Goal: Task Accomplishment & Management: Complete application form

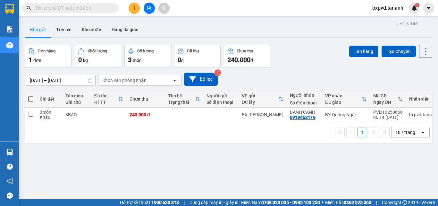
click at [82, 80] on input "09/10/2025 – 11/10/2025" at bounding box center [60, 80] width 70 height 10
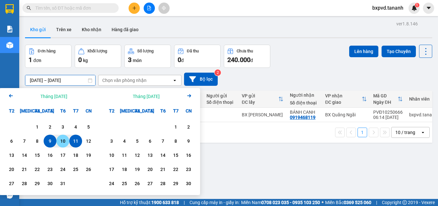
click at [62, 141] on div "10" at bounding box center [62, 141] width 9 height 8
type input "10/10/2025 – / /"
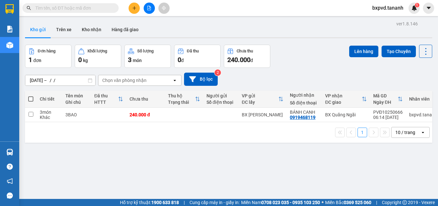
click at [212, 138] on div "1 10 / trang open" at bounding box center [229, 132] width 402 height 11
click at [177, 79] on icon "open" at bounding box center [174, 80] width 5 height 5
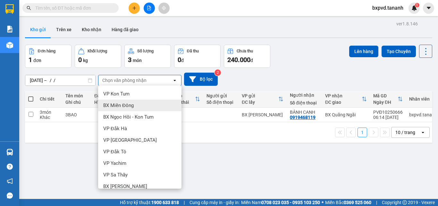
click at [146, 107] on div "BX Miền Đông" at bounding box center [139, 105] width 83 height 12
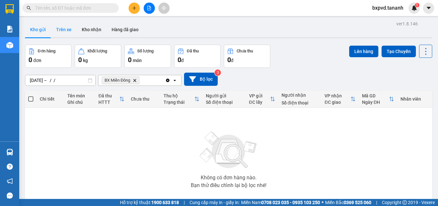
click at [64, 29] on button "Trên xe" at bounding box center [64, 29] width 26 height 15
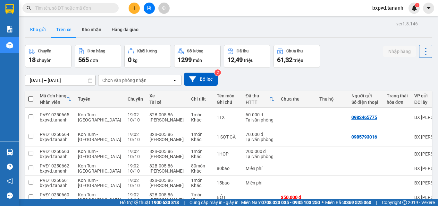
click at [38, 28] on button "Kho gửi" at bounding box center [38, 29] width 26 height 15
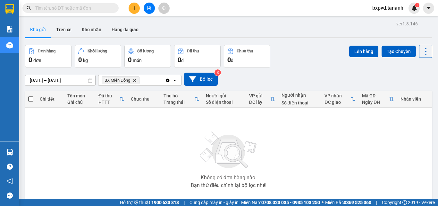
click at [136, 82] on span "BX Miền Đông Delete" at bounding box center [121, 80] width 38 height 8
click at [135, 80] on icon "BX Miền Đông, close by backspace" at bounding box center [134, 80] width 3 height 3
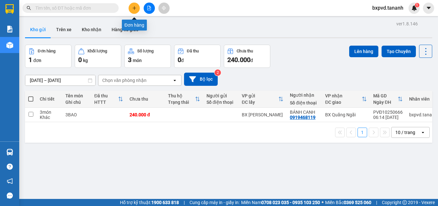
click at [133, 9] on icon "plus" at bounding box center [134, 8] width 4 height 4
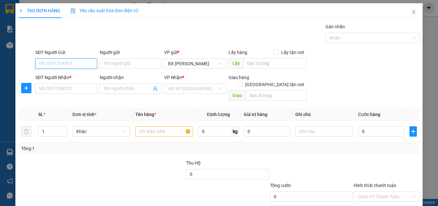
click at [75, 62] on input "SĐT Người Gửi" at bounding box center [66, 63] width 62 height 10
type input "0372376908"
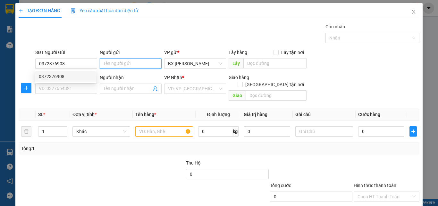
click at [122, 64] on input "Người gửi" at bounding box center [131, 63] width 62 height 10
type input "thúy"
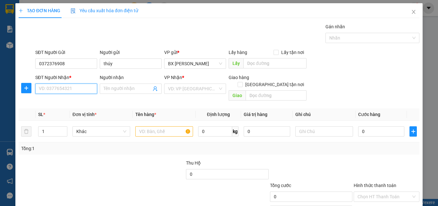
click at [65, 89] on input "SĐT Người Nhận *" at bounding box center [66, 88] width 62 height 10
type input "0934971936"
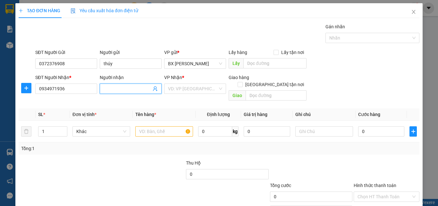
click at [111, 88] on input "Người nhận" at bounding box center [128, 88] width 48 height 7
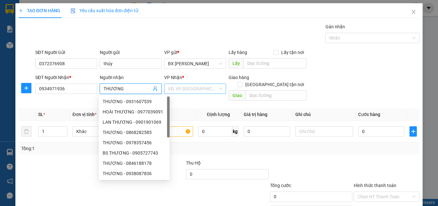
click at [220, 88] on div "VD: VP Sài Gòn" at bounding box center [195, 88] width 62 height 10
type input "THƯƠNG"
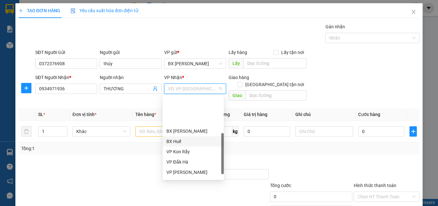
scroll to position [64, 0]
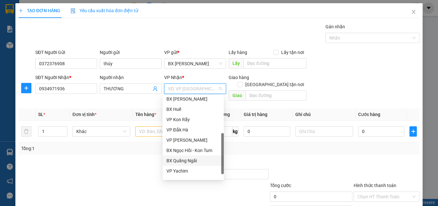
click at [193, 158] on div "BX Quãng Ngãi" at bounding box center [193, 160] width 54 height 7
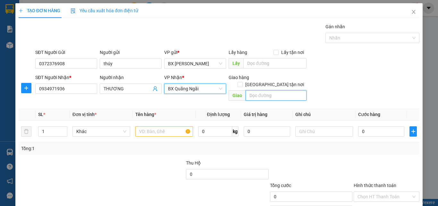
click at [281, 90] on input "text" at bounding box center [276, 95] width 61 height 10
type input "THẠCH TRỤ"
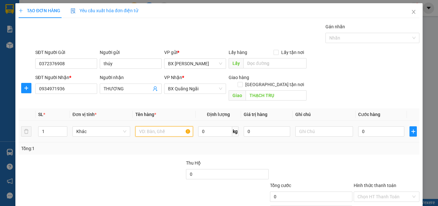
click at [153, 126] on input "text" at bounding box center [164, 131] width 58 height 10
type input "1 BAO"
click at [360, 126] on input "0" at bounding box center [381, 131] width 46 height 10
type input "5"
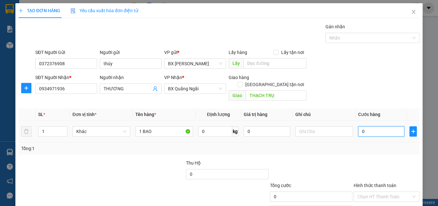
type input "5"
type input "50"
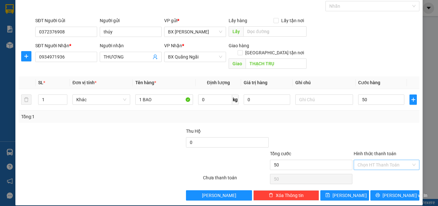
type input "50.000"
click at [375, 160] on input "Hình thức thanh toán" at bounding box center [384, 165] width 54 height 10
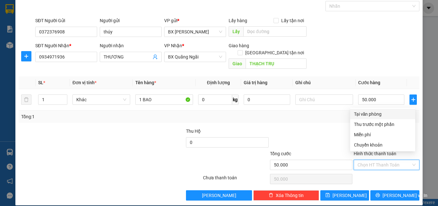
click at [365, 114] on div "Tại văn phòng" at bounding box center [382, 113] width 57 height 7
type input "0"
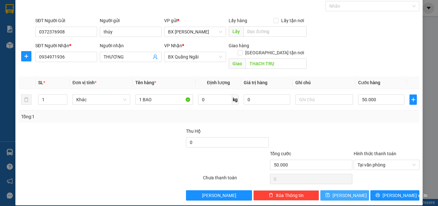
click at [349, 190] on button "Lưu" at bounding box center [344, 195] width 49 height 10
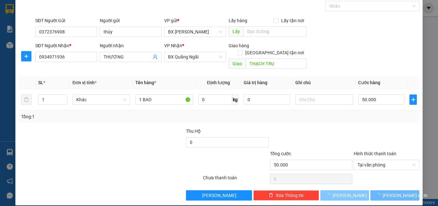
type input "0"
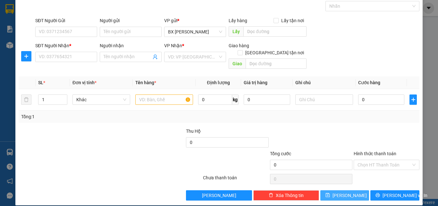
scroll to position [0, 0]
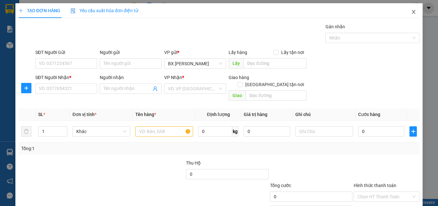
click at [411, 13] on icon "close" at bounding box center [413, 11] width 5 height 5
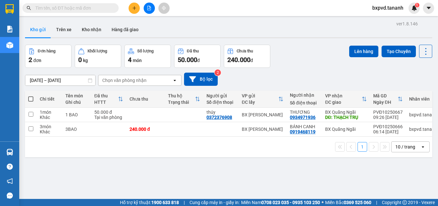
drag, startPoint x: 435, startPoint y: 116, endPoint x: 293, endPoint y: 166, distance: 150.5
click at [293, 166] on div "ver 1.8.146 Kho gửi Trên xe Kho nhận Hàng đã giao Đơn hàng 2 đơn Khối lượng 0 k…" at bounding box center [228, 122] width 412 height 206
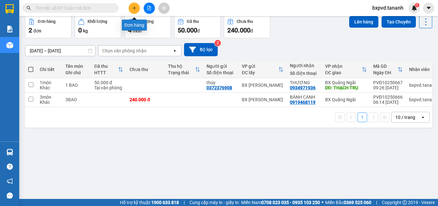
click at [133, 6] on icon "plus" at bounding box center [134, 8] width 4 height 4
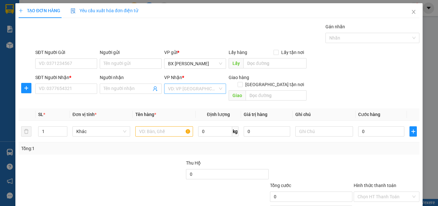
click at [181, 88] on input "search" at bounding box center [193, 89] width 50 height 10
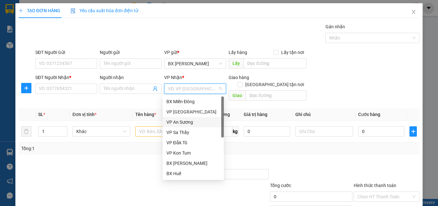
scroll to position [64, 0]
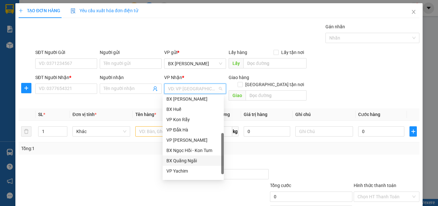
click at [196, 159] on div "BX Quãng Ngãi" at bounding box center [193, 160] width 54 height 7
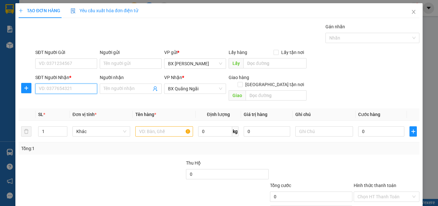
click at [68, 85] on input "SĐT Người Nhận *" at bounding box center [66, 88] width 62 height 10
click at [162, 126] on input "text" at bounding box center [164, 131] width 58 height 10
type input "MẬT ONG"
click at [57, 90] on input "SĐT Người Nhận *" at bounding box center [66, 88] width 62 height 10
type input "0339021883"
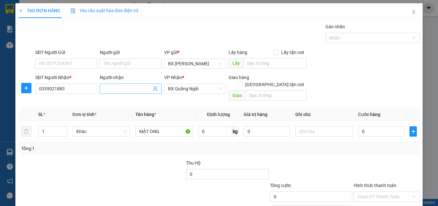
click at [121, 87] on input "Người nhận" at bounding box center [128, 88] width 48 height 7
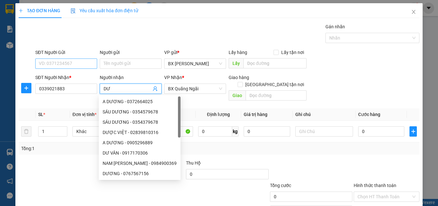
type input "DƯ"
click at [69, 62] on input "SĐT Người Gửi" at bounding box center [66, 63] width 62 height 10
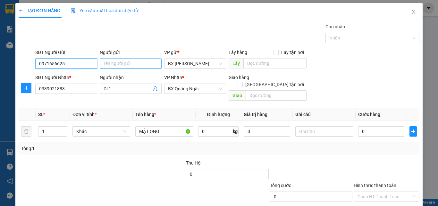
type input "0971656625"
click at [125, 66] on input "Người gửi" at bounding box center [131, 63] width 62 height 10
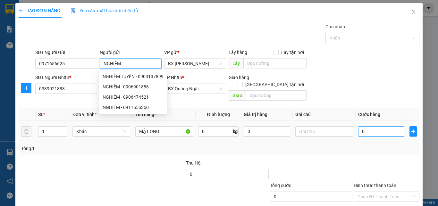
type input "NGHIÊM"
click at [394, 126] on input "0" at bounding box center [381, 131] width 46 height 10
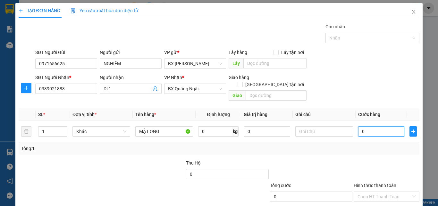
type input "3"
type input "30"
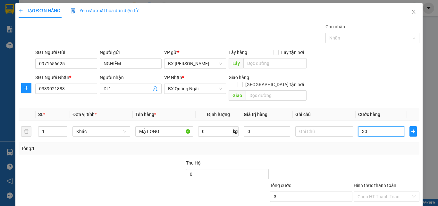
type input "30"
type input "30.000"
click at [382, 191] on input "Hình thức thanh toán" at bounding box center [384, 196] width 54 height 10
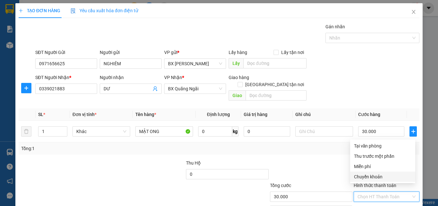
click at [382, 176] on div "Chuyển khoản" at bounding box center [382, 176] width 57 height 7
type input "0"
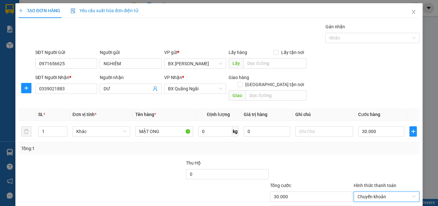
scroll to position [32, 0]
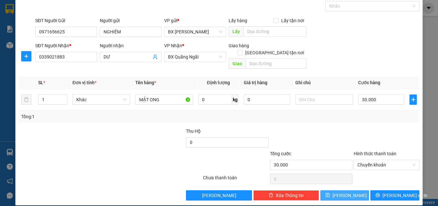
click at [350, 190] on button "Lưu" at bounding box center [344, 195] width 49 height 10
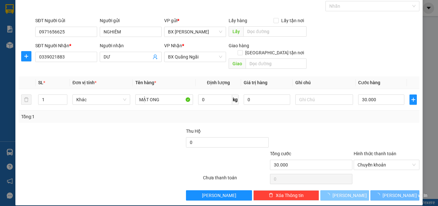
type input "0"
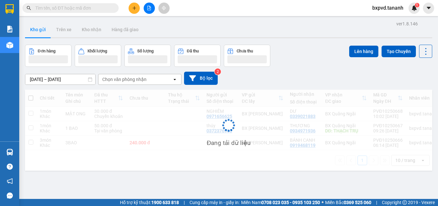
click at [92, 7] on input "text" at bounding box center [73, 7] width 76 height 7
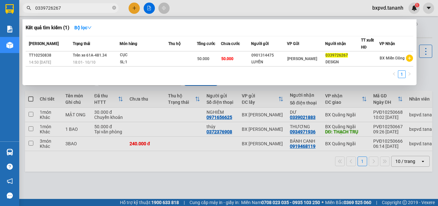
type input "0339726267"
click at [428, 26] on div at bounding box center [219, 103] width 438 height 206
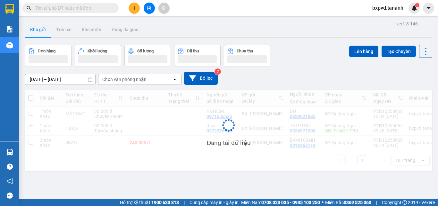
click at [64, 6] on input "text" at bounding box center [73, 7] width 76 height 7
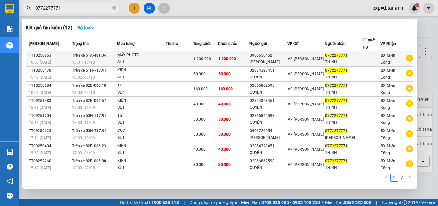
type input "0772277771"
click at [363, 55] on div at bounding box center [371, 58] width 17 height 7
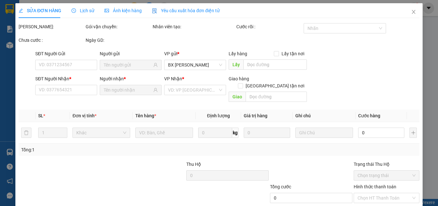
type input "0906650452"
type input "TÙNG LÂM"
type input "0772277771"
type input "THỊNH"
type input "1.000.000"
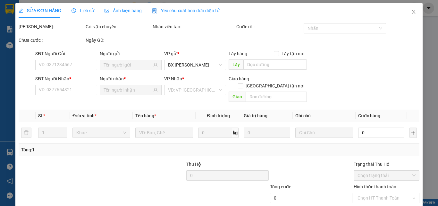
type input "1.000.000"
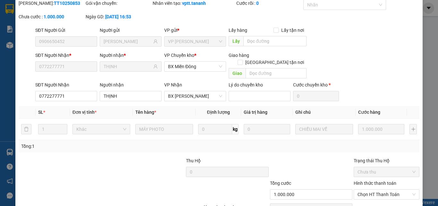
scroll to position [62, 0]
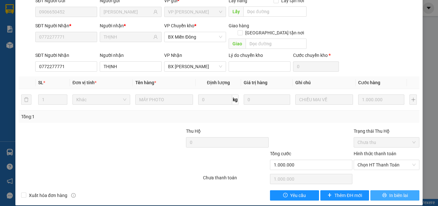
click at [389, 191] on span "In biên lai" at bounding box center [398, 194] width 19 height 7
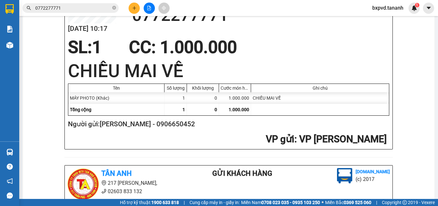
scroll to position [32, 0]
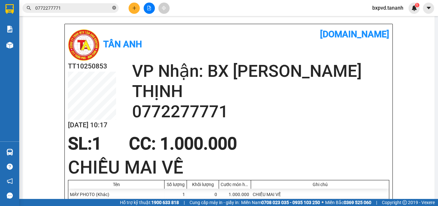
click at [113, 8] on icon "close-circle" at bounding box center [114, 8] width 4 height 4
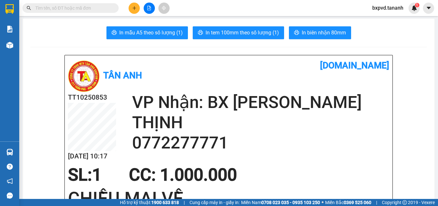
scroll to position [0, 0]
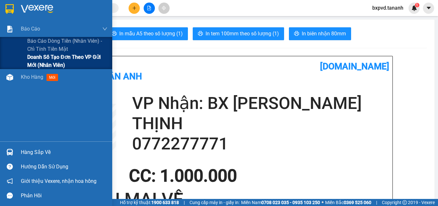
click at [61, 56] on span "Doanh số tạo đơn theo VP gửi mới (nhân viên)" at bounding box center [67, 61] width 80 height 16
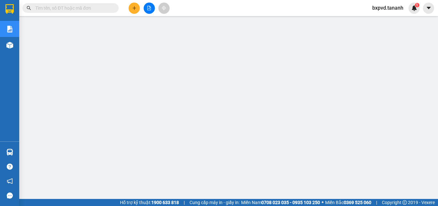
click at [93, 9] on input "text" at bounding box center [73, 7] width 76 height 7
click at [92, 6] on input "text" at bounding box center [73, 7] width 76 height 7
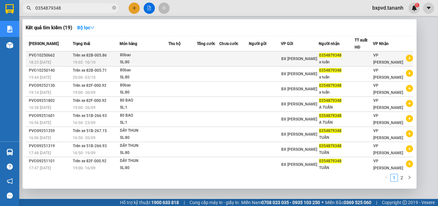
type input "0354879348"
click at [341, 59] on div "a tuấn" at bounding box center [336, 62] width 35 height 7
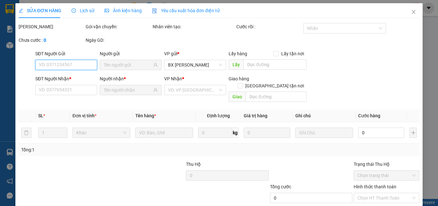
type input "0354879348"
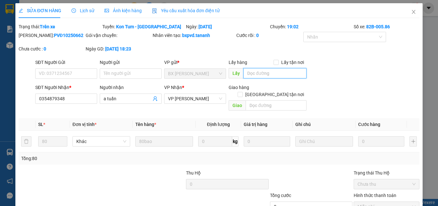
click at [252, 73] on input "text" at bounding box center [274, 73] width 63 height 10
type input "DÂY THUN"
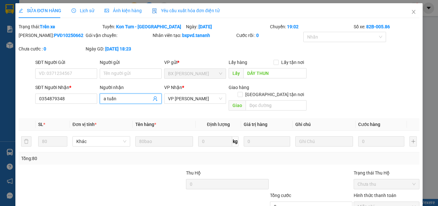
drag, startPoint x: 127, startPoint y: 98, endPoint x: 99, endPoint y: 106, distance: 28.2
click at [100, 106] on div "Người nhận a tuấn a tuấn" at bounding box center [131, 95] width 62 height 22
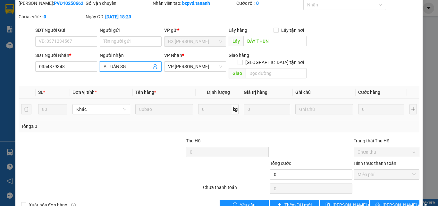
scroll to position [42, 0]
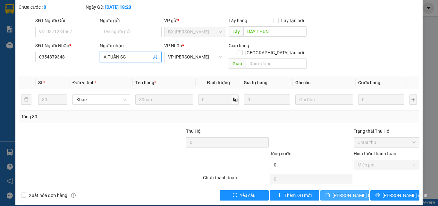
type input "A.TUẤN SG"
click at [350, 191] on span "Lưu thay đổi" at bounding box center [357, 194] width 51 height 7
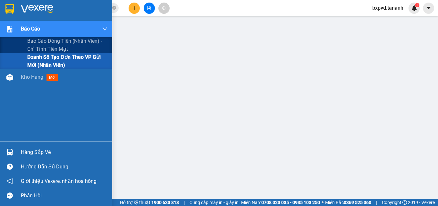
click at [13, 26] on div at bounding box center [9, 28] width 11 height 11
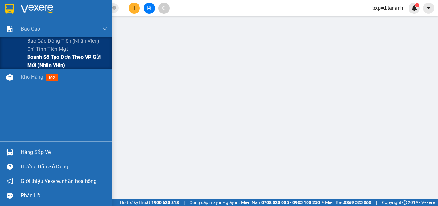
click at [64, 57] on span "Doanh số tạo đơn theo VP gửi mới (nhân viên)" at bounding box center [67, 61] width 80 height 16
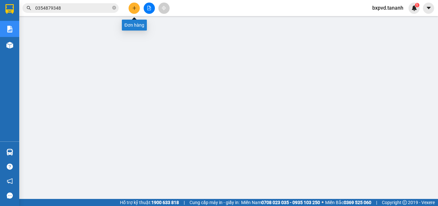
click at [134, 10] on icon "plus" at bounding box center [134, 8] width 4 height 4
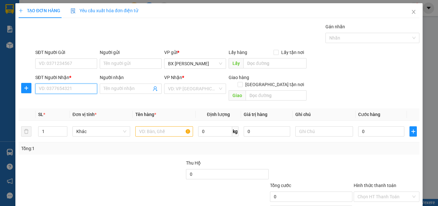
click at [73, 87] on input "SĐT Người Nhận *" at bounding box center [66, 88] width 62 height 10
type input "0971187222"
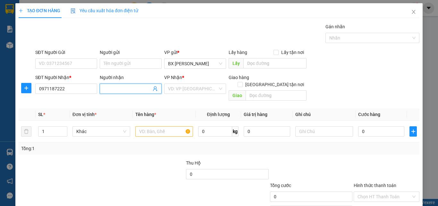
click at [133, 90] on input "Người nhận" at bounding box center [128, 88] width 48 height 7
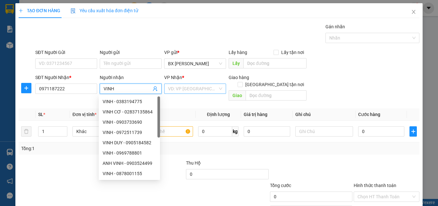
type input "VINH"
click at [196, 87] on input "search" at bounding box center [193, 89] width 50 height 10
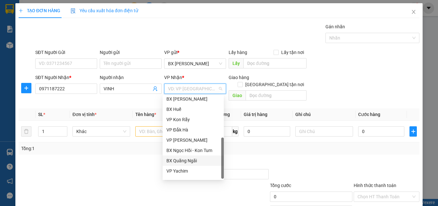
scroll to position [72, 0]
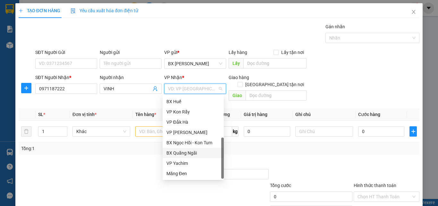
click at [191, 151] on div "BX Quãng Ngãi" at bounding box center [193, 152] width 54 height 7
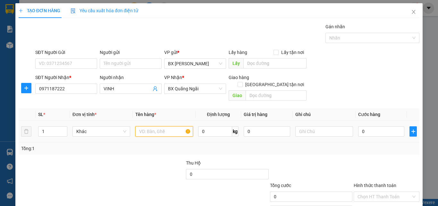
click at [164, 127] on input "text" at bounding box center [164, 131] width 58 height 10
type input "1 HỘP"
type input "4"
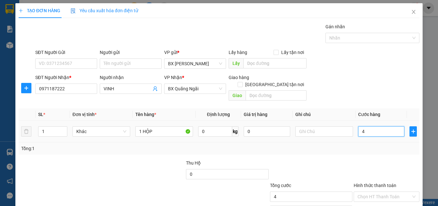
type input "40"
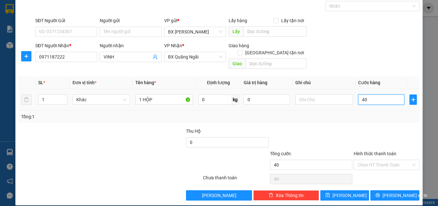
drag, startPoint x: 369, startPoint y: 95, endPoint x: 357, endPoint y: 99, distance: 12.4
click at [357, 99] on td "40" at bounding box center [381, 99] width 51 height 21
click at [365, 94] on input "40" at bounding box center [381, 99] width 46 height 10
type input "403"
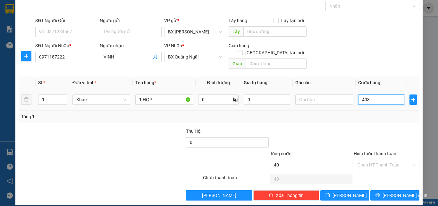
type input "403"
type input "4.030"
drag, startPoint x: 371, startPoint y: 93, endPoint x: 351, endPoint y: 98, distance: 20.1
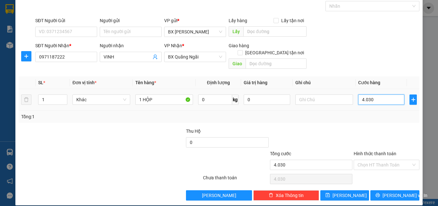
click at [356, 98] on td "4.030" at bounding box center [381, 99] width 51 height 21
type input "3"
type input "30"
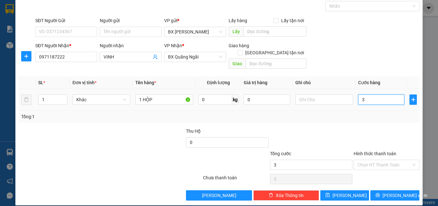
type input "30"
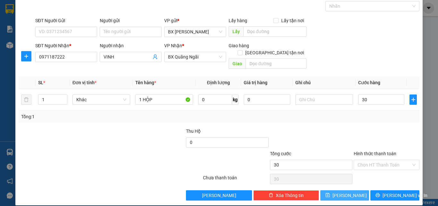
type input "30.000"
click at [344, 191] on span "Lưu" at bounding box center [349, 194] width 34 height 7
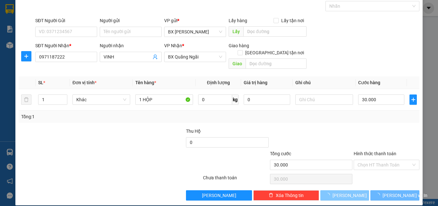
type input "0"
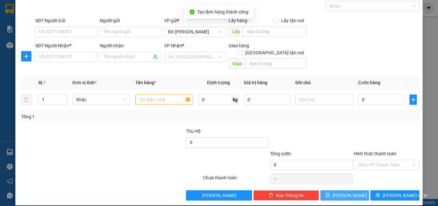
scroll to position [0, 0]
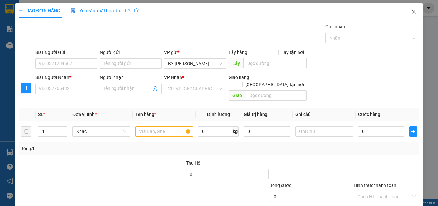
click at [411, 12] on icon "close" at bounding box center [413, 11] width 5 height 5
